Goal: Transaction & Acquisition: Purchase product/service

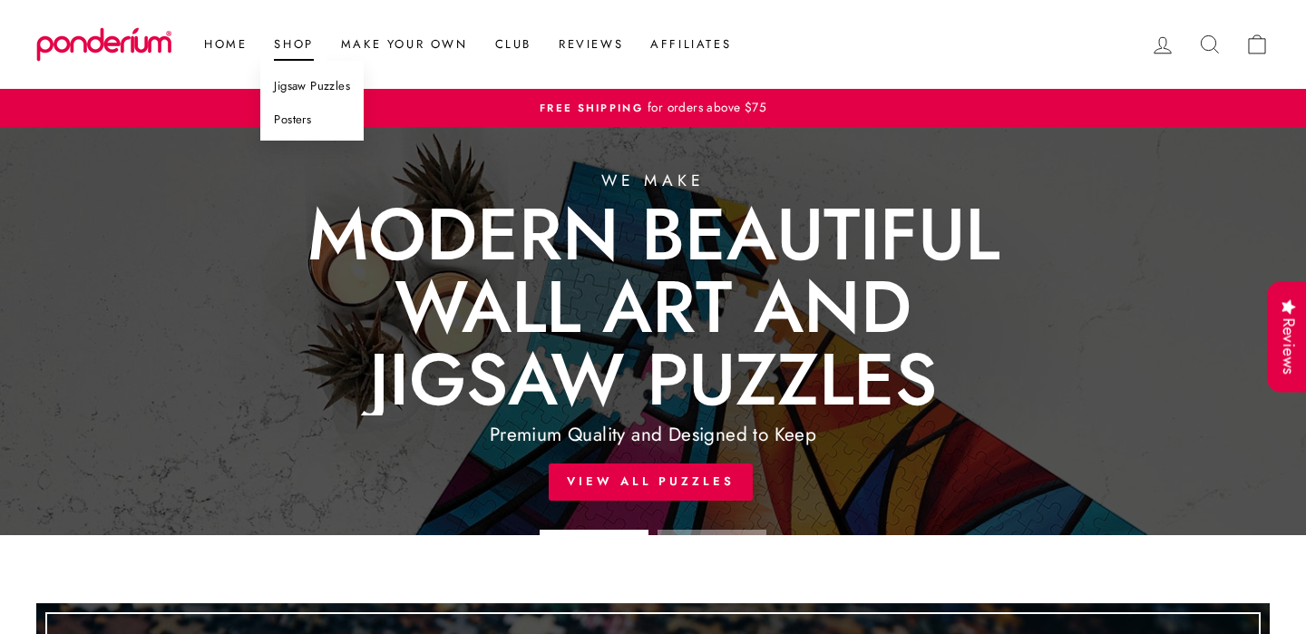
click at [306, 86] on link "Jigsaw Puzzles" at bounding box center [311, 87] width 103 height 34
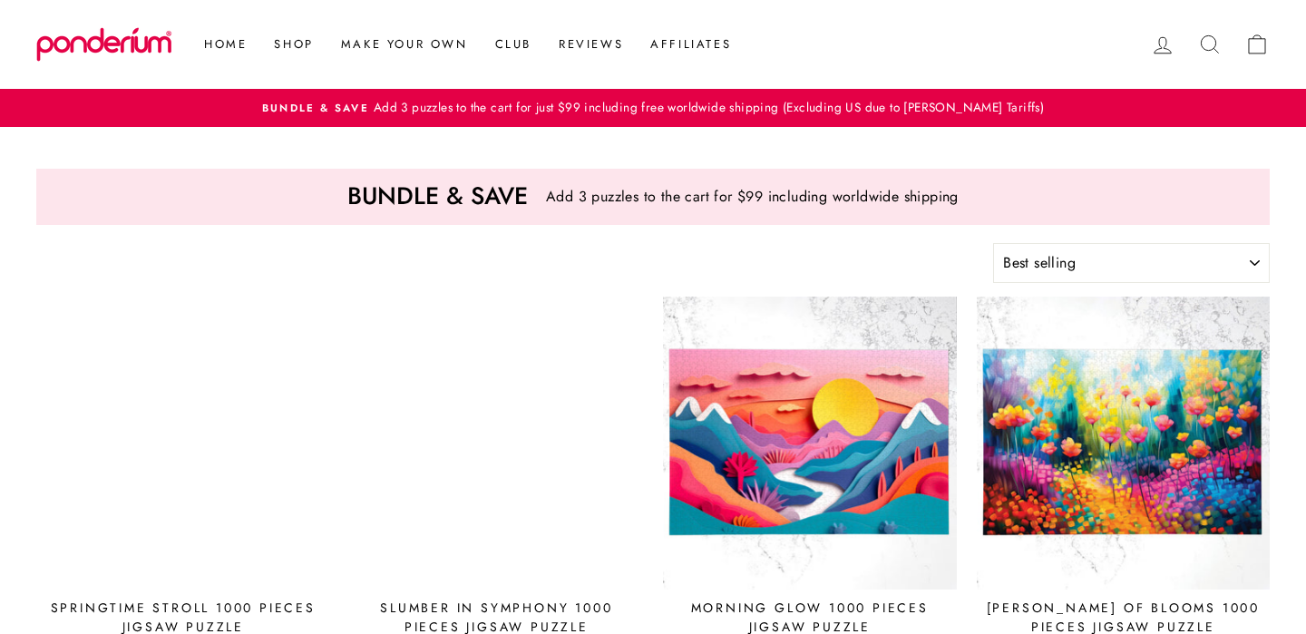
select select "best-selling"
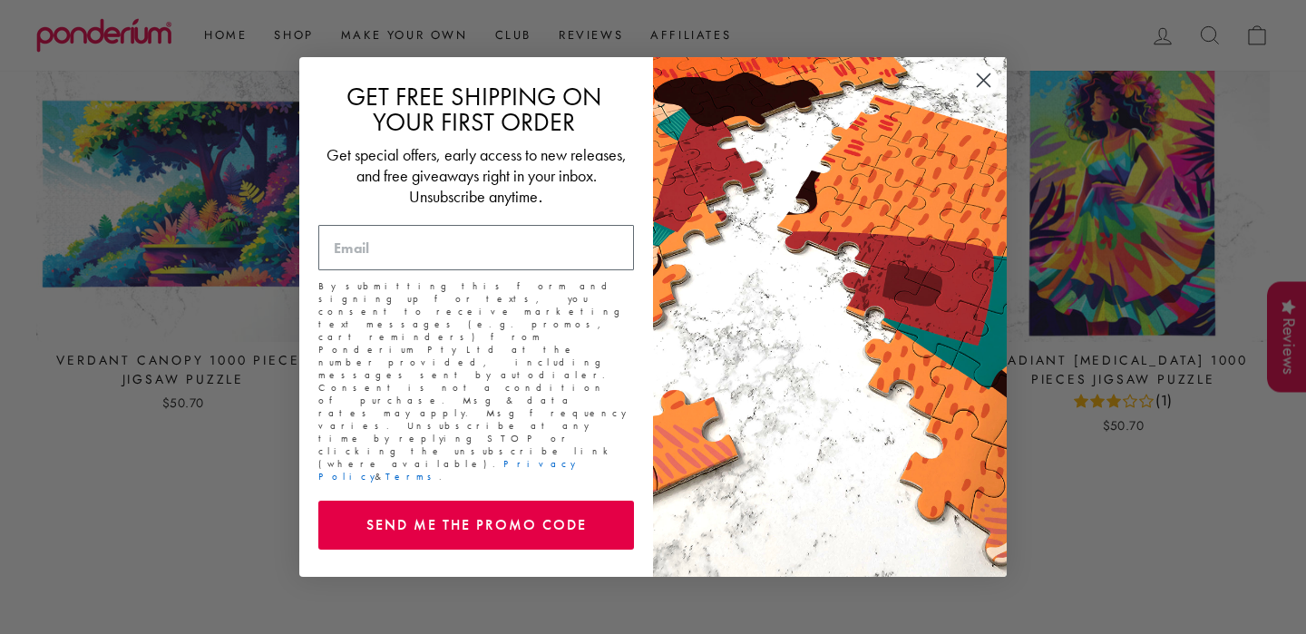
scroll to position [1437, 0]
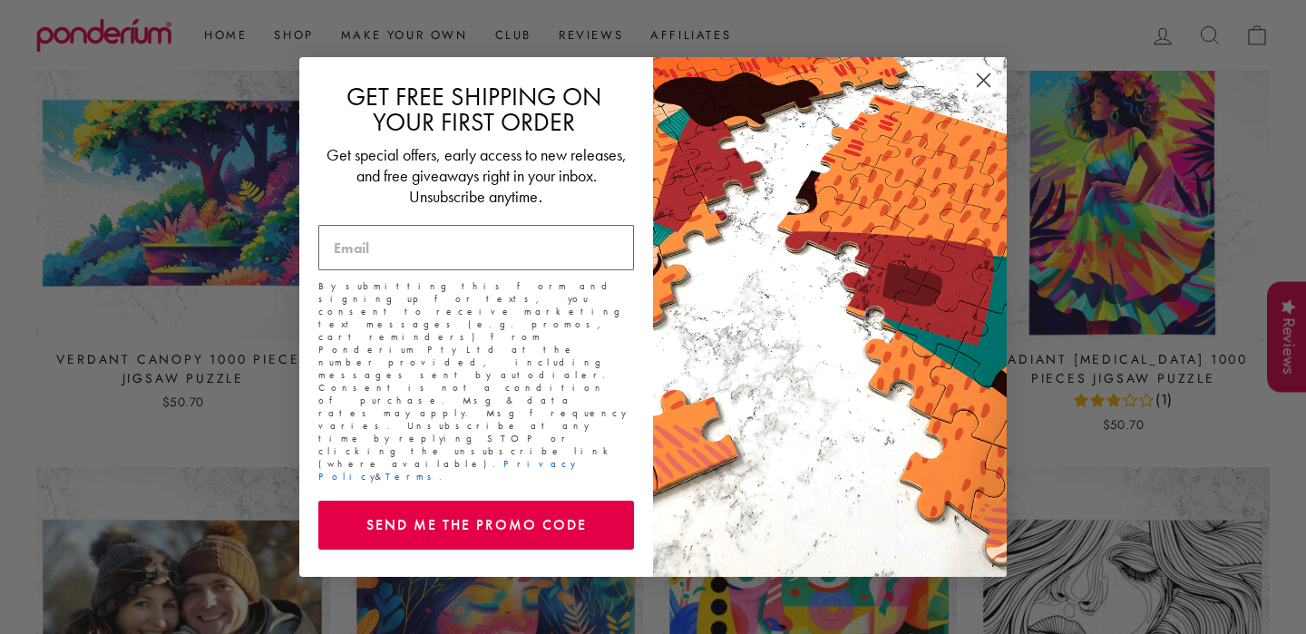
click at [990, 95] on circle "Close dialog" at bounding box center [983, 80] width 30 height 30
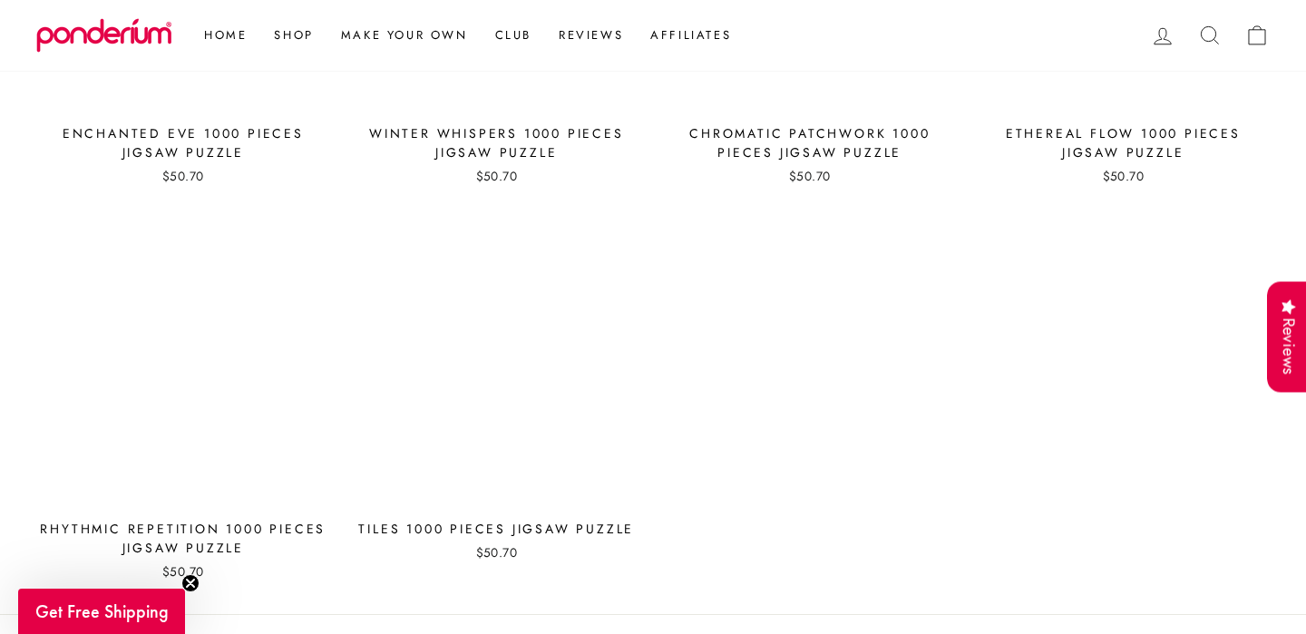
scroll to position [7616, 0]
